Goal: Task Accomplishment & Management: Check status

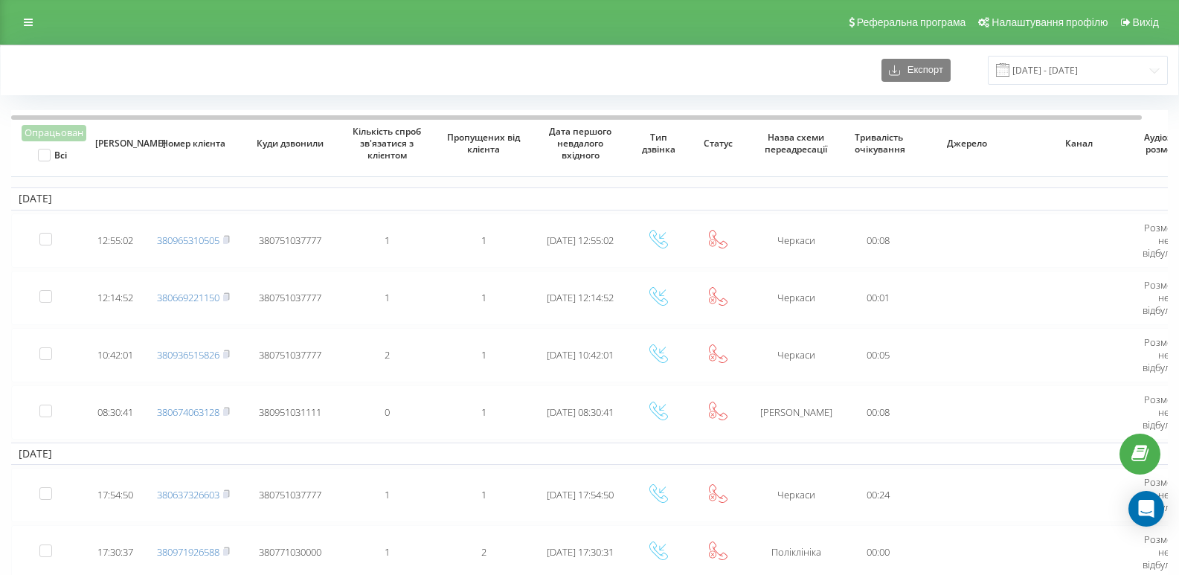
scroll to position [74, 0]
